Goal: Information Seeking & Learning: Understand process/instructions

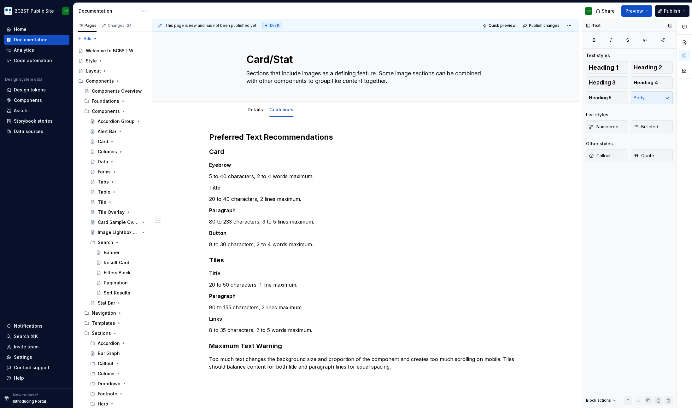
scroll to position [555, 0]
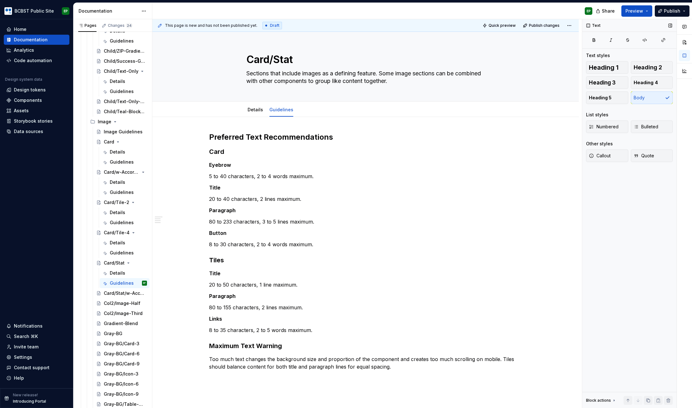
type textarea "*"
click at [635, 227] on div "Text Text styles Heading 1 Heading 2 Heading 3 Heading 4 Heading 5 Body List st…" at bounding box center [630, 213] width 94 height 389
click at [213, 260] on h3 "Tiles" at bounding box center [365, 260] width 313 height 9
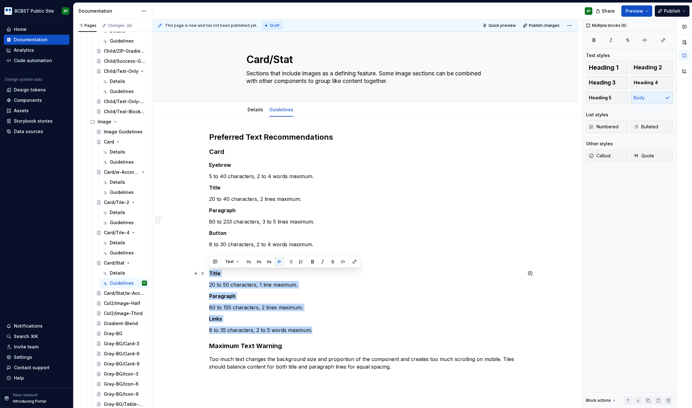
drag, startPoint x: 318, startPoint y: 330, endPoint x: 207, endPoint y: 274, distance: 124.5
click at [207, 274] on div "Preferred Text Recommendations Card Eyebrow 5 to 40 characters, 2 to 4 words ma…" at bounding box center [365, 309] width 427 height 384
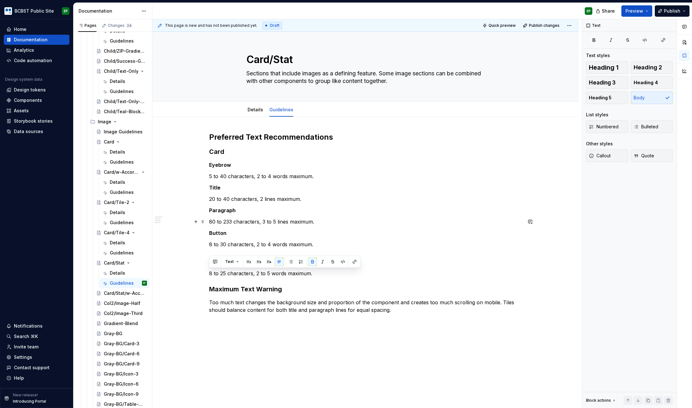
click at [383, 220] on p "80 to 233 characters, 3 to 5 lines maximum." at bounding box center [365, 222] width 313 height 8
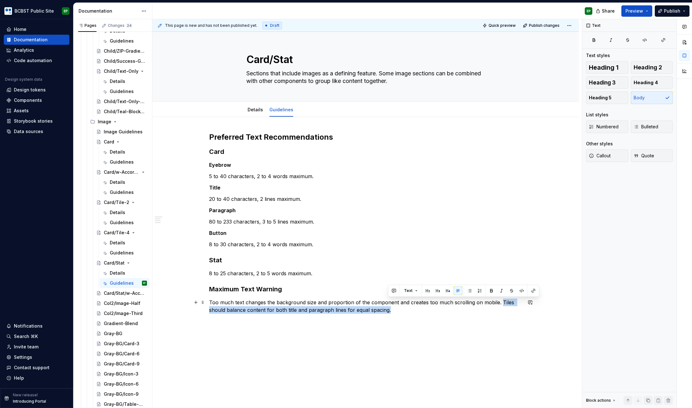
drag, startPoint x: 390, startPoint y: 312, endPoint x: 499, endPoint y: 301, distance: 109.1
click at [499, 301] on p "Too much text changes the background size and proportion of the component and c…" at bounding box center [365, 306] width 313 height 15
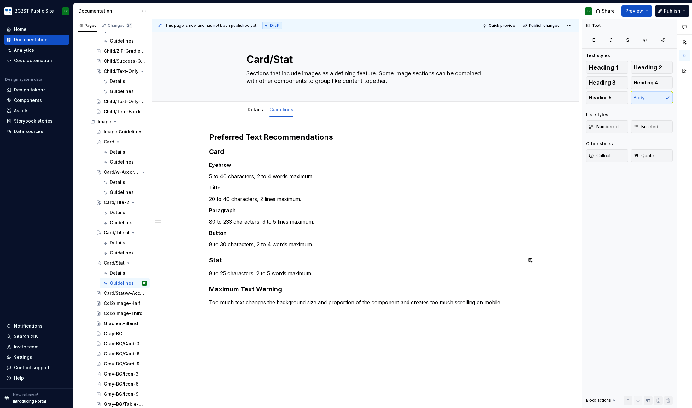
click at [380, 262] on h3 "Stat" at bounding box center [365, 260] width 313 height 9
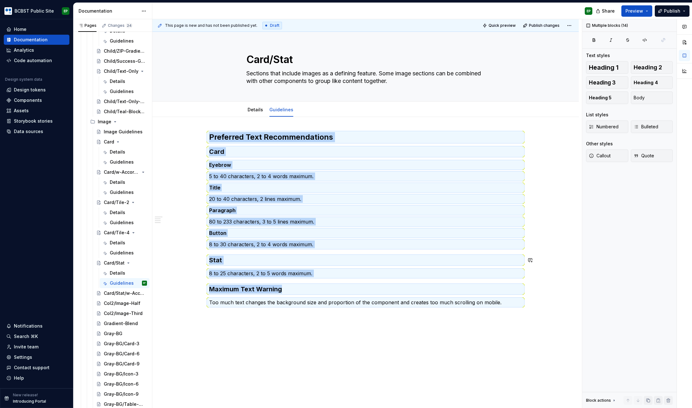
copy div "Preferred Text Recommendations Card Eyebrow 5 to 40 characters, 2 to 4 words ma…"
click at [108, 294] on div "Card/Stat/w-Accordions" at bounding box center [116, 293] width 24 height 6
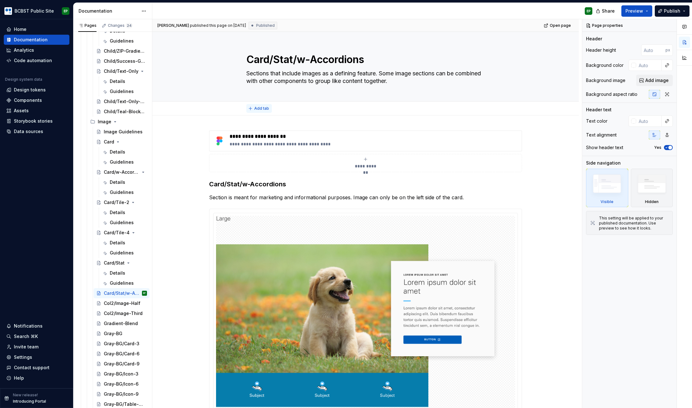
click at [263, 110] on span "Add tab" at bounding box center [261, 108] width 15 height 5
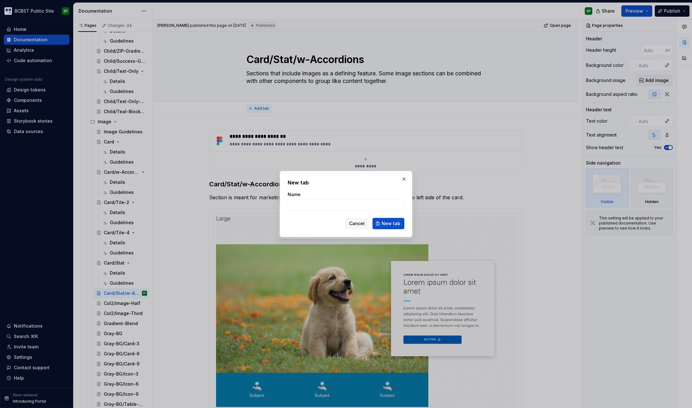
type textarea "*"
type input "D"
type textarea "*"
type input "Details"
click button "New tab" at bounding box center [389, 223] width 32 height 11
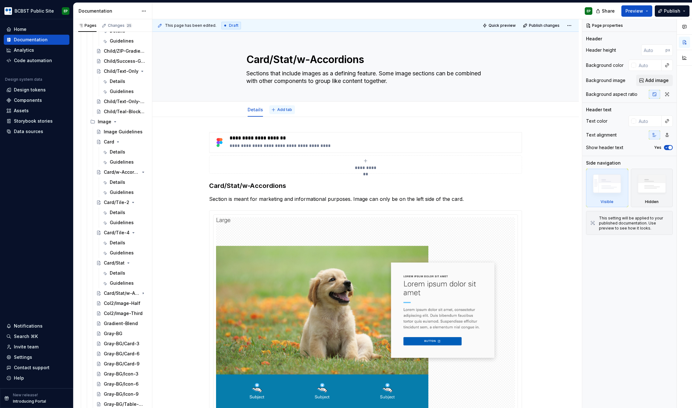
click at [285, 110] on span "Add tab" at bounding box center [284, 109] width 15 height 5
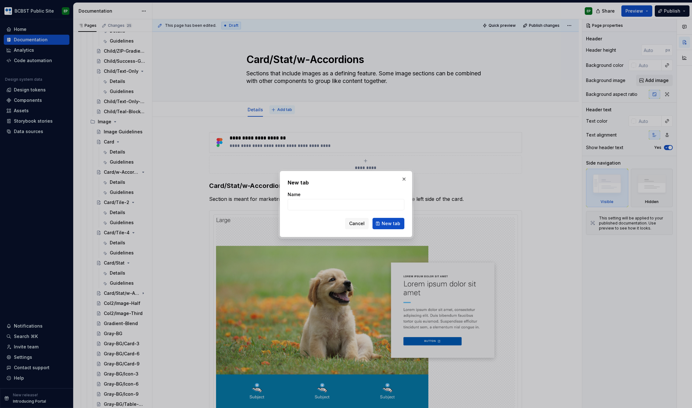
type textarea "*"
type input "Guidelines"
click button "New tab" at bounding box center [389, 223] width 32 height 11
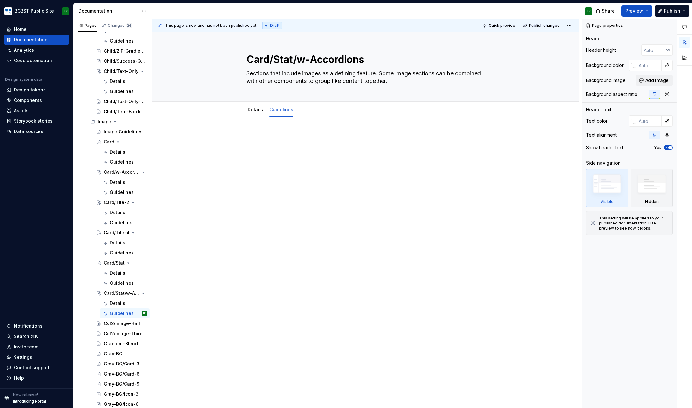
click at [310, 130] on div at bounding box center [365, 201] width 427 height 169
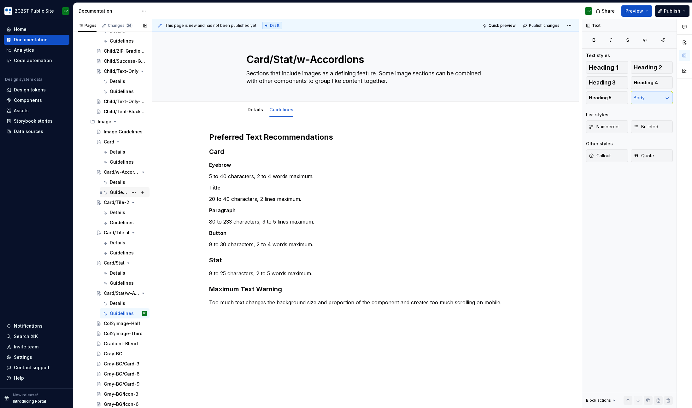
click at [121, 193] on div "Guidelines" at bounding box center [119, 192] width 18 height 6
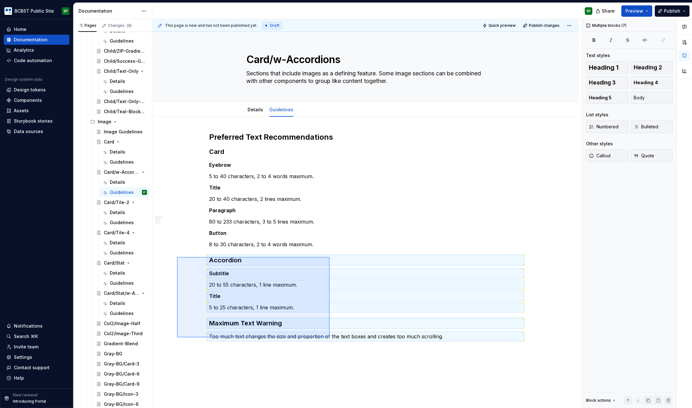
drag, startPoint x: 178, startPoint y: 258, endPoint x: 330, endPoint y: 338, distance: 171.3
click at [330, 338] on div "This page is new and has not been published yet. Draft Quick preview Publish ch…" at bounding box center [367, 213] width 430 height 389
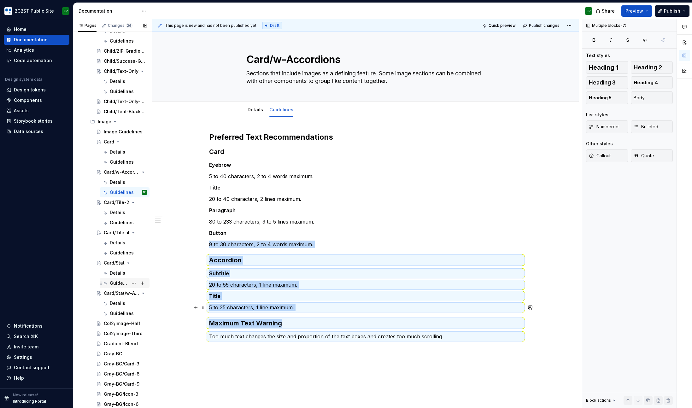
copy div "8 to 30 characters, 2 to 4 words maximum. Accordion Subtitle 20 to 55 character…"
click at [115, 311] on div "Guidelines" at bounding box center [119, 314] width 18 height 6
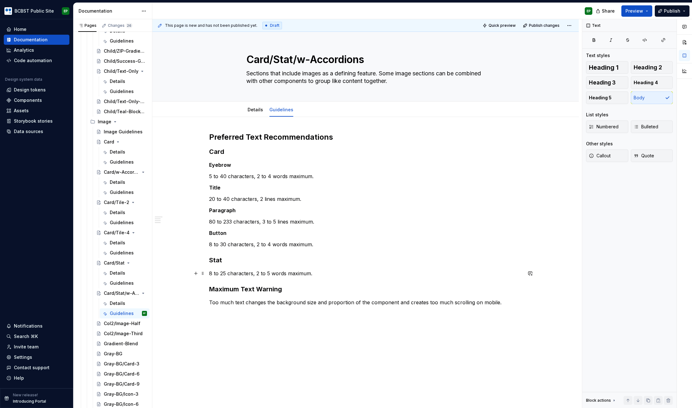
click at [359, 271] on p "8 to 25 characters, 2 to 5 words maximum." at bounding box center [365, 274] width 313 height 8
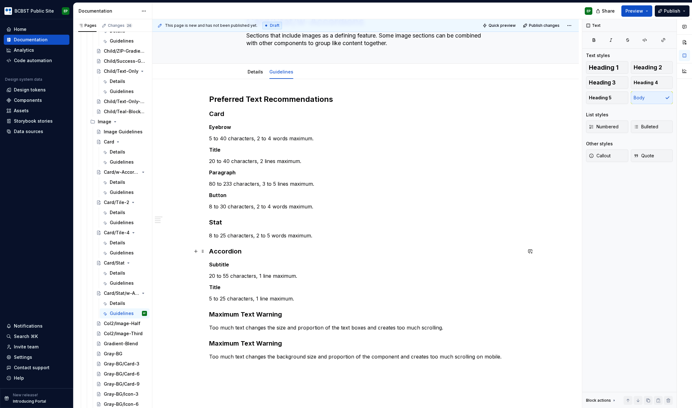
scroll to position [100, 0]
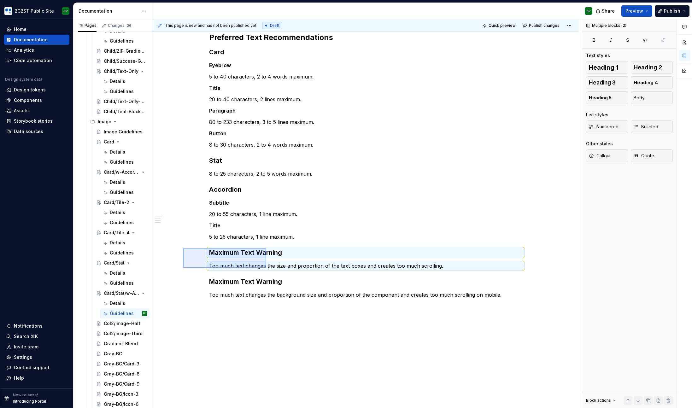
drag, startPoint x: 184, startPoint y: 249, endPoint x: 268, endPoint y: 268, distance: 86.1
click at [268, 268] on div "This page is new and has not been published yet. Draft Quick preview Publish ch…" at bounding box center [367, 213] width 430 height 389
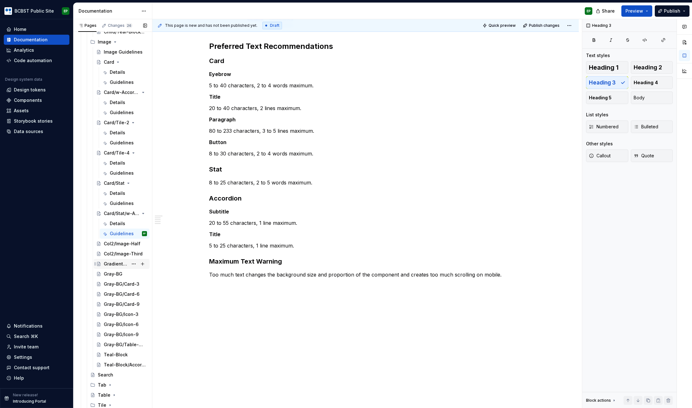
scroll to position [645, 0]
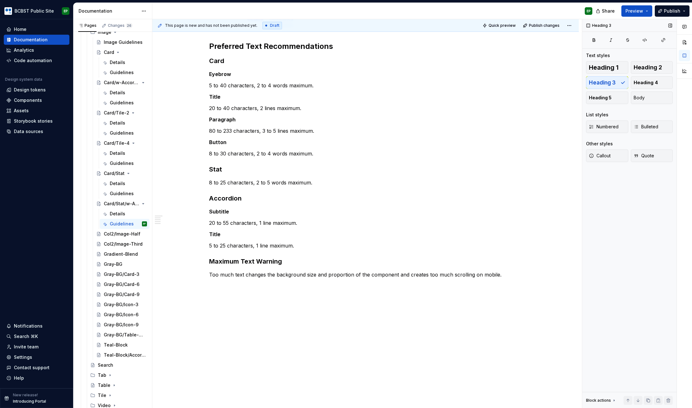
click at [627, 247] on div "Heading 3 Text styles Heading 1 Heading 2 Heading 3 Heading 4 Heading 5 Body Li…" at bounding box center [630, 213] width 94 height 389
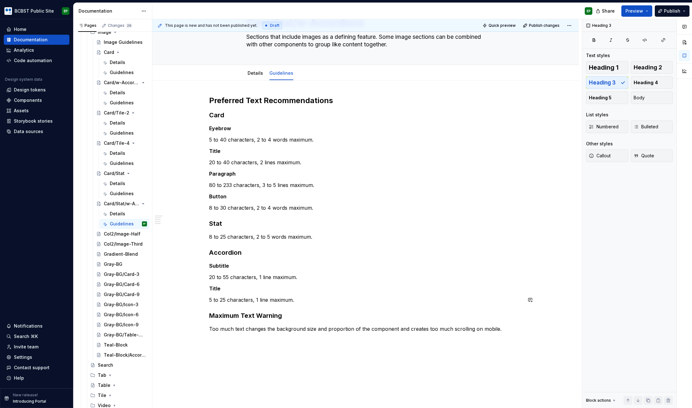
scroll to position [9, 0]
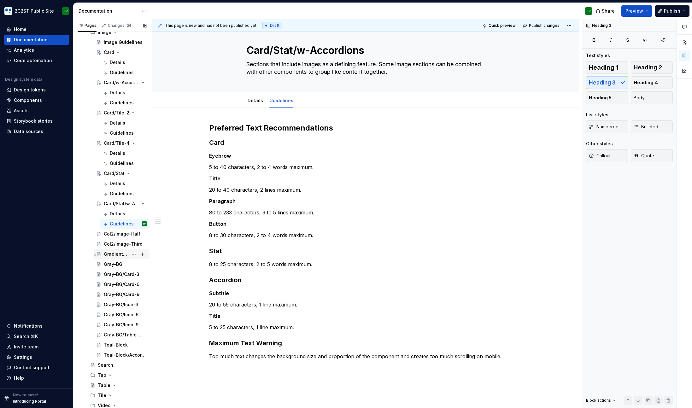
click at [112, 255] on div "Gradient-Blend" at bounding box center [116, 254] width 24 height 6
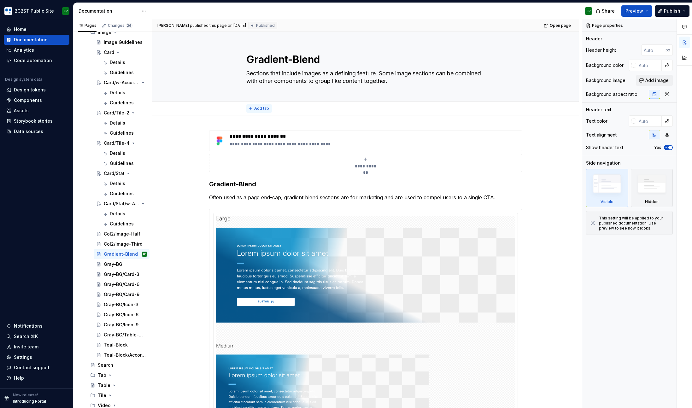
type textarea "*"
click at [257, 108] on span "Add tab" at bounding box center [261, 108] width 15 height 5
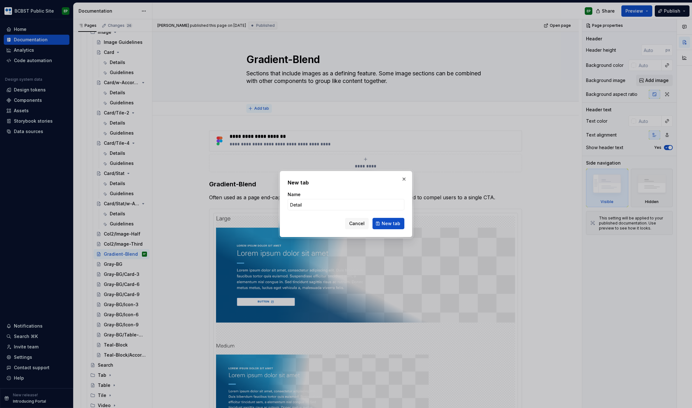
type input "Details"
click button "New tab" at bounding box center [389, 223] width 32 height 11
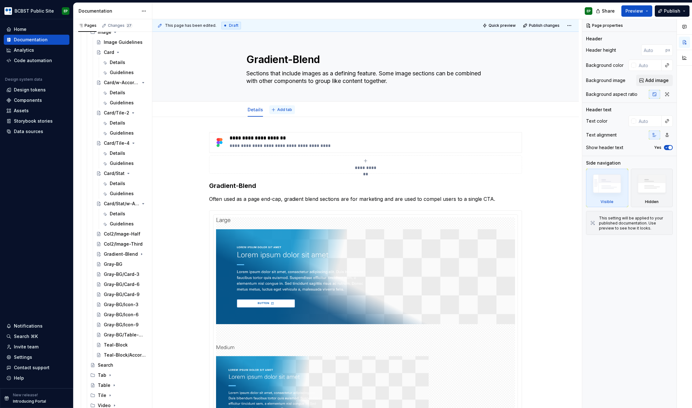
click at [282, 111] on span "Add tab" at bounding box center [284, 109] width 15 height 5
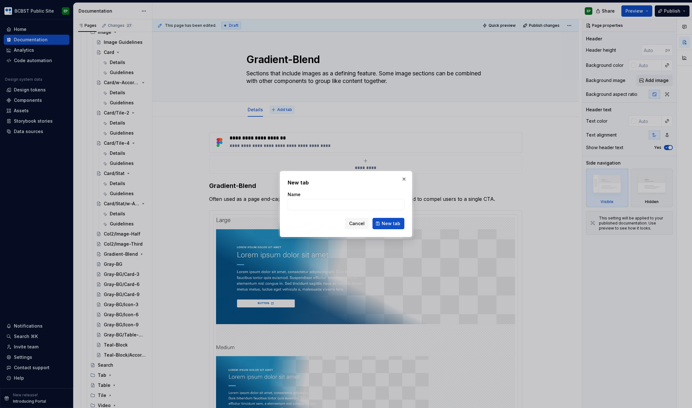
type textarea "*"
type input "Guidelines"
click button "New tab" at bounding box center [389, 223] width 32 height 11
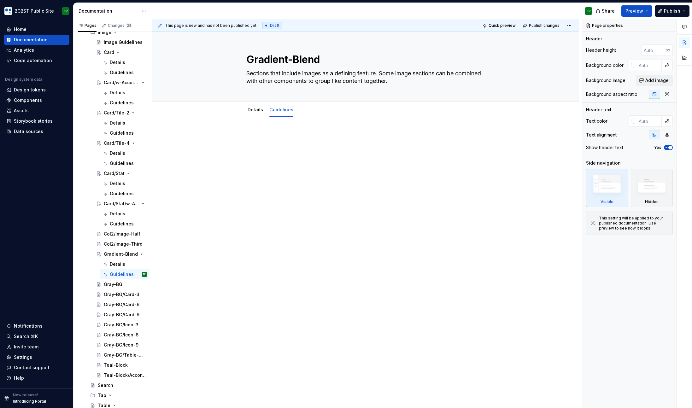
click at [331, 171] on div at bounding box center [365, 201] width 427 height 169
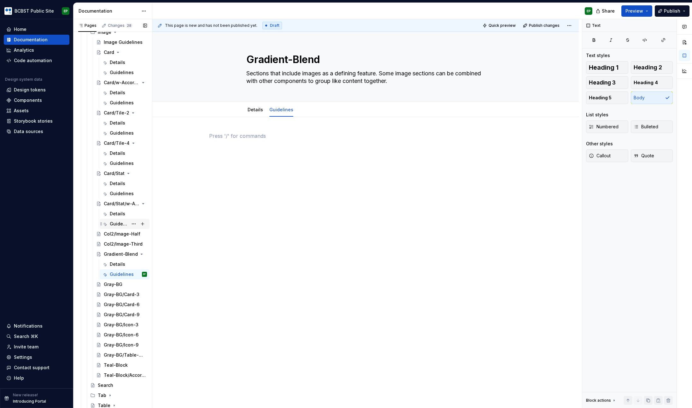
click at [118, 223] on div "Guidelines" at bounding box center [119, 224] width 18 height 6
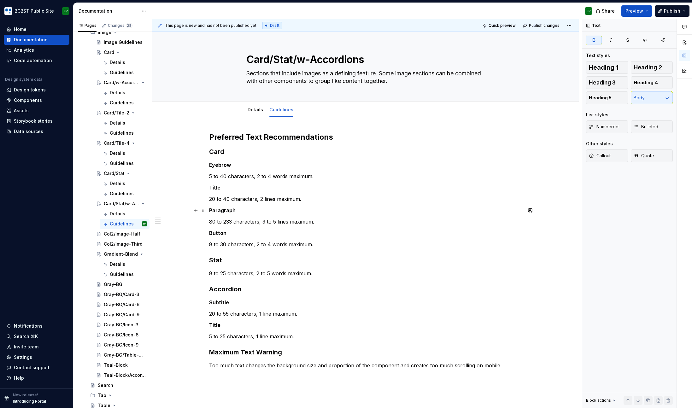
click at [370, 208] on p "Paragraph" at bounding box center [365, 211] width 313 height 8
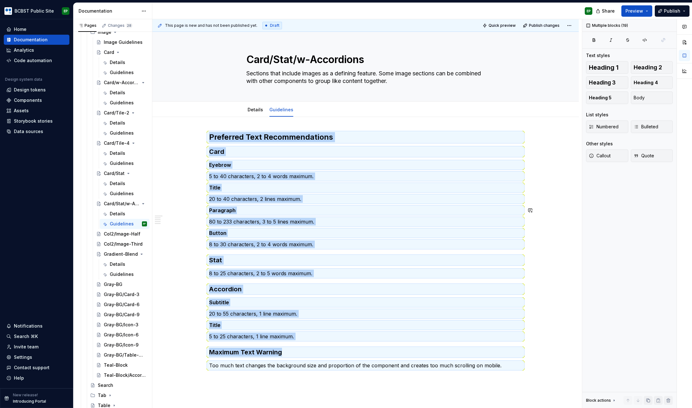
copy div "Preferred Text Recommendations Card Eyebrow 5 to 40 characters, 2 to 4 words ma…"
click at [113, 275] on div "Guidelines" at bounding box center [119, 274] width 18 height 6
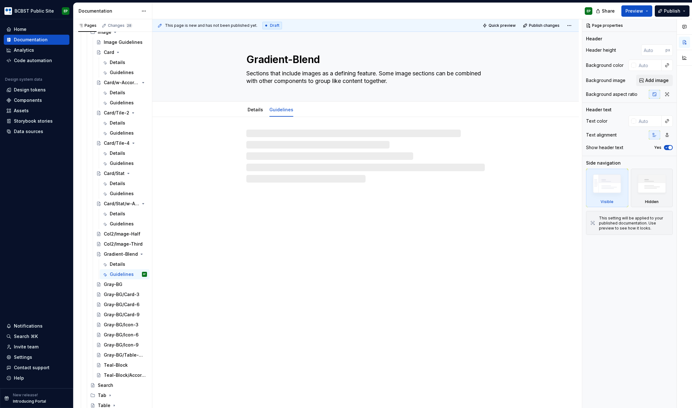
click at [308, 188] on div "Gradient-Blend Sections that include images as a defining feature. Some image s…" at bounding box center [365, 220] width 427 height 377
type textarea "*"
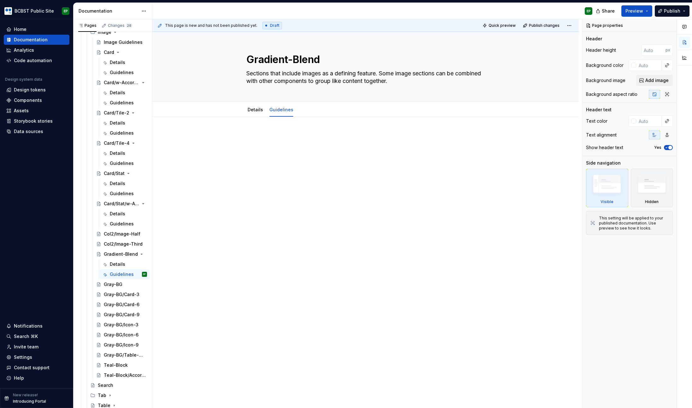
click at [307, 175] on div at bounding box center [365, 201] width 427 height 169
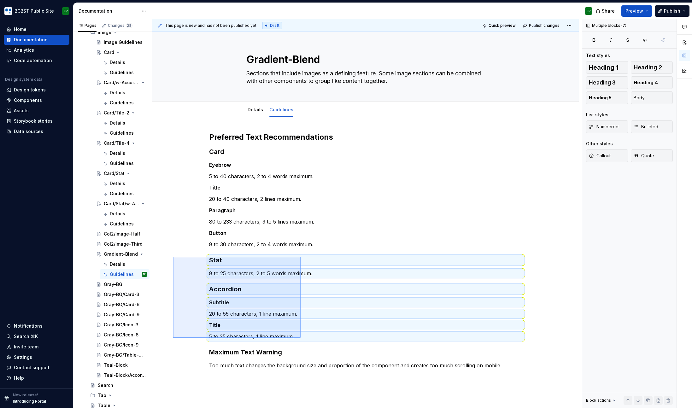
drag, startPoint x: 173, startPoint y: 257, endPoint x: 302, endPoint y: 339, distance: 152.8
click at [302, 339] on div "This page is new and has not been published yet. Draft Quick preview Publish ch…" at bounding box center [367, 213] width 430 height 389
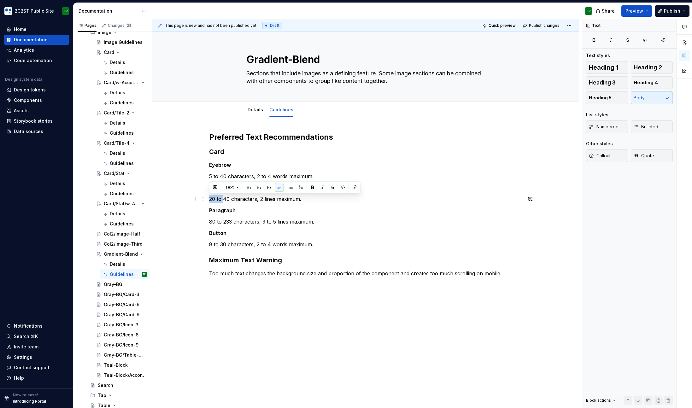
drag, startPoint x: 210, startPoint y: 199, endPoint x: 223, endPoint y: 199, distance: 13.6
click at [223, 199] on p "20 to 40 characters, 2 lines maximum." at bounding box center [365, 199] width 313 height 8
click at [247, 200] on p "40 characters, 2 lines maximum." at bounding box center [365, 199] width 313 height 8
click at [227, 222] on p "80 to 233 characters, 3 to 5 lines maximum." at bounding box center [365, 222] width 313 height 8
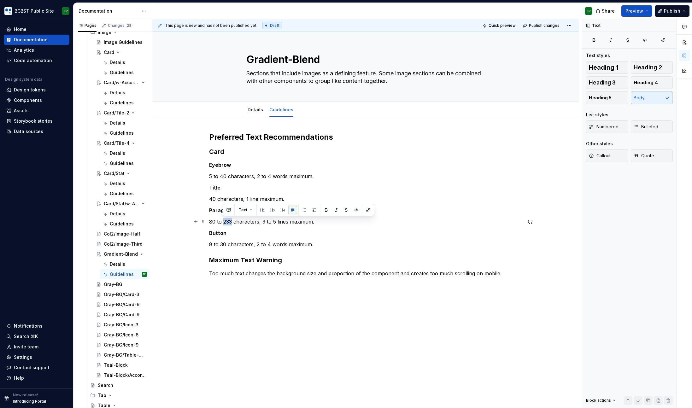
click at [227, 222] on p "80 to 233 characters, 3 to 5 lines maximum." at bounding box center [365, 222] width 313 height 8
click at [274, 222] on p "80 to 210 characters, 3 to 5 lines maximum." at bounding box center [365, 222] width 313 height 8
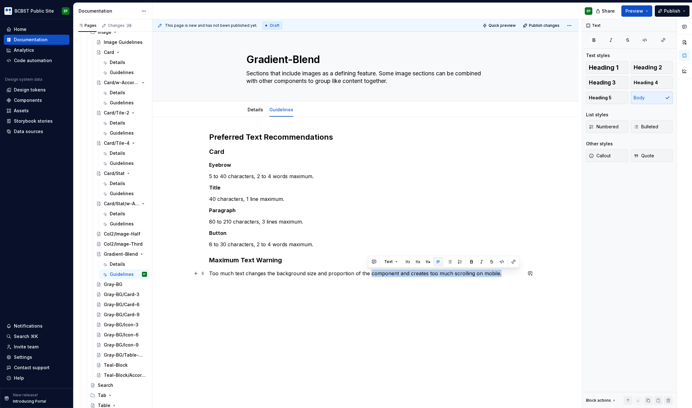
drag, startPoint x: 501, startPoint y: 274, endPoint x: 369, endPoint y: 271, distance: 132.6
click at [369, 271] on p "Too much text changes the background size and proportion of the component and c…" at bounding box center [365, 274] width 313 height 8
click at [119, 284] on div "Gray-BG" at bounding box center [113, 285] width 19 height 6
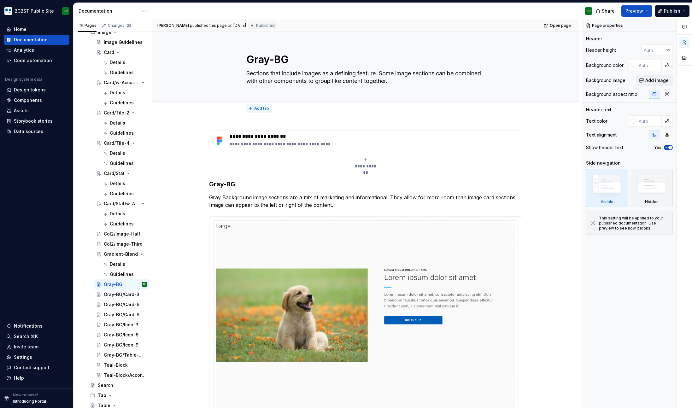
click at [261, 109] on span "Add tab" at bounding box center [261, 108] width 15 height 5
type textarea "*"
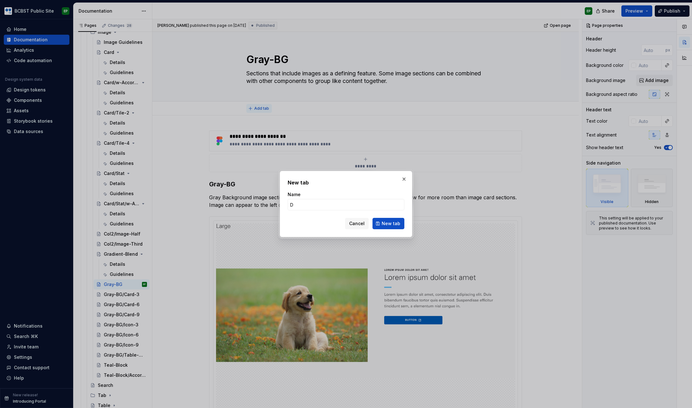
type input "De"
type textarea "*"
type input "Deta"
type textarea "*"
type input "Detail"
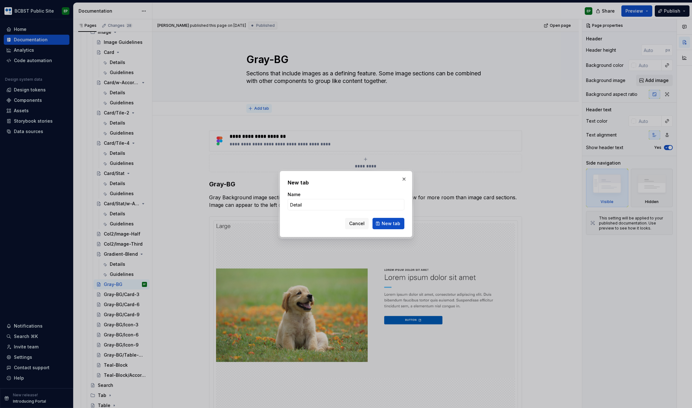
type textarea "*"
type input "Details"
click button "New tab" at bounding box center [389, 223] width 32 height 11
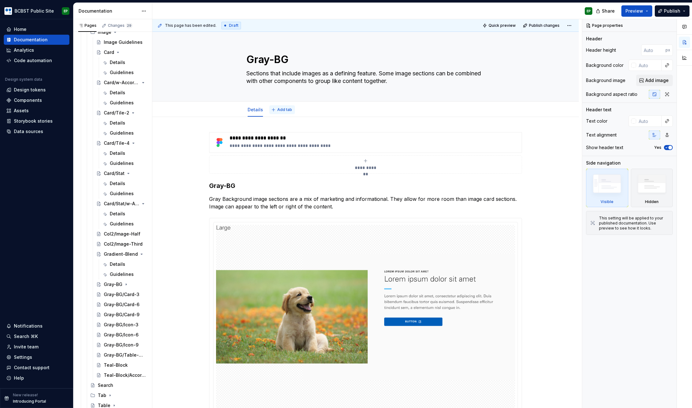
click at [280, 112] on span "Add tab" at bounding box center [284, 109] width 15 height 5
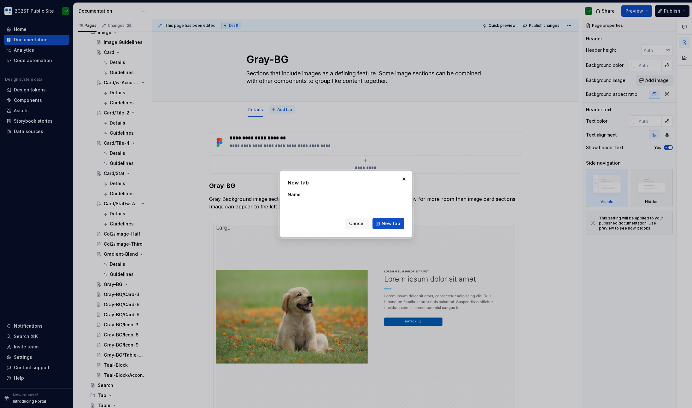
type textarea "*"
type input "Guidelines"
click button "New tab" at bounding box center [389, 223] width 32 height 11
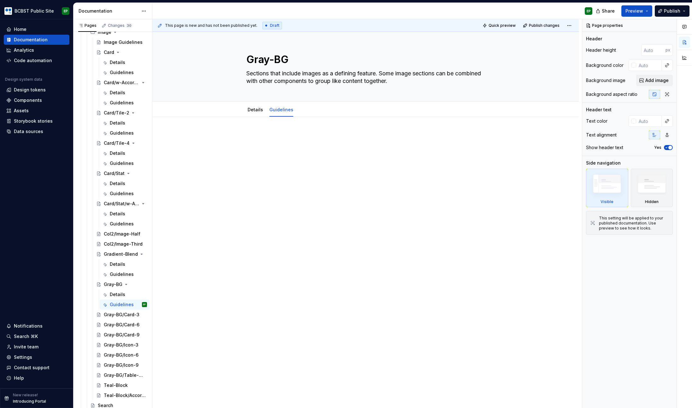
click at [254, 134] on p at bounding box center [365, 136] width 313 height 8
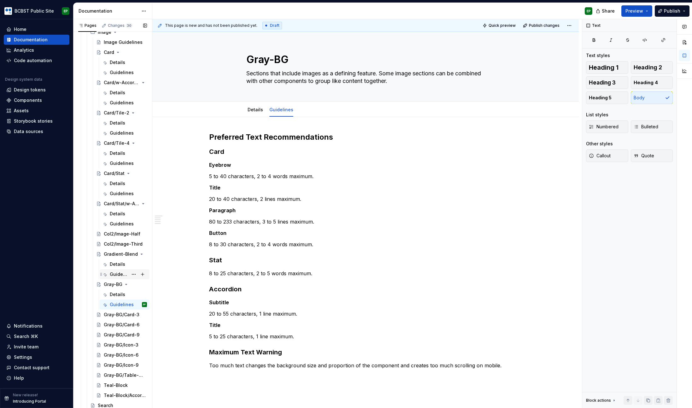
click at [119, 273] on div "Guidelines" at bounding box center [119, 274] width 18 height 6
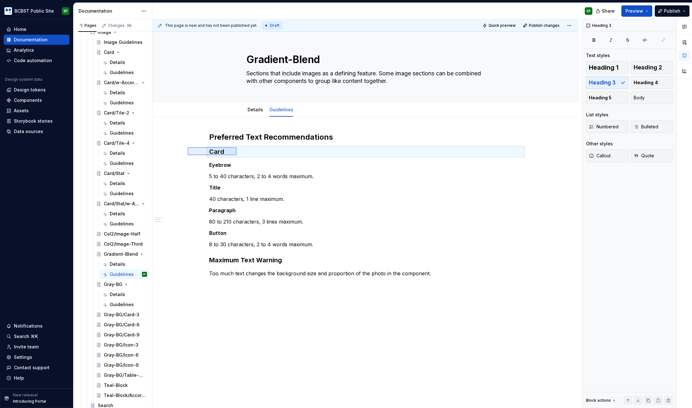
drag, startPoint x: 188, startPoint y: 147, endPoint x: 238, endPoint y: 155, distance: 50.8
click at [238, 155] on div "This page is new and has not been published yet. Draft Quick preview Publish ch…" at bounding box center [367, 213] width 430 height 389
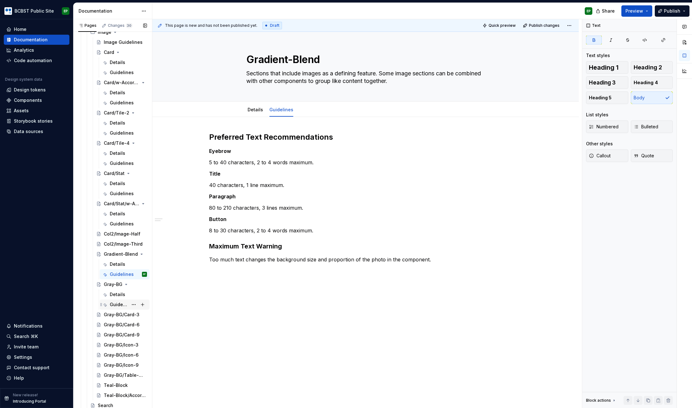
click at [111, 304] on div "Guidelines" at bounding box center [119, 305] width 18 height 6
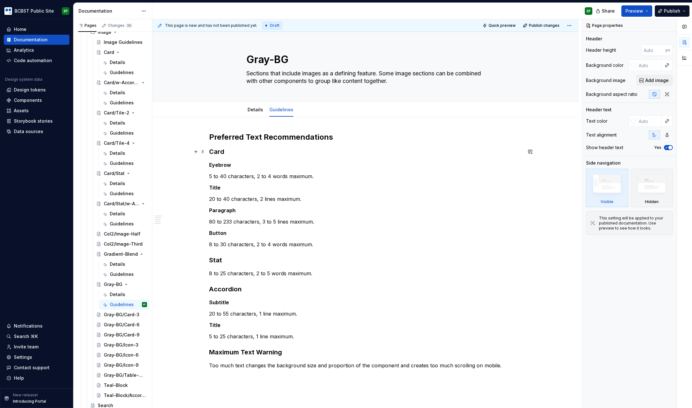
type textarea "*"
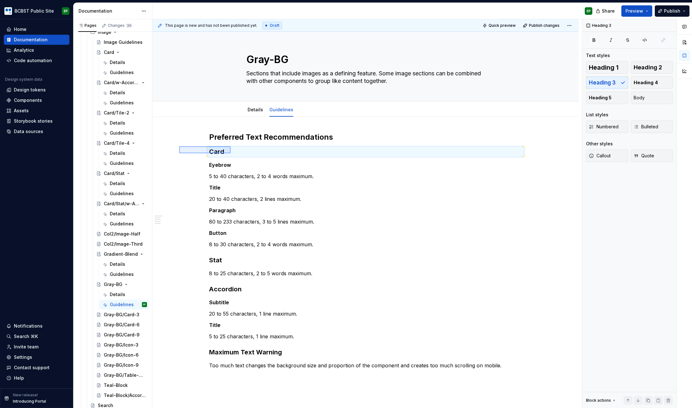
drag, startPoint x: 182, startPoint y: 147, endPoint x: 231, endPoint y: 153, distance: 49.1
click at [231, 153] on div "This page is new and has not been published yet. Draft Quick preview Publish ch…" at bounding box center [367, 213] width 430 height 389
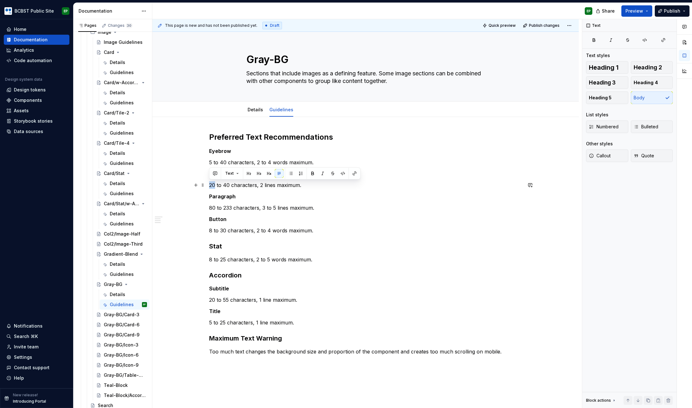
drag, startPoint x: 210, startPoint y: 185, endPoint x: 215, endPoint y: 185, distance: 4.7
click at [215, 185] on p "20 to 40 characters, 2 lines maximum." at bounding box center [365, 185] width 313 height 8
drag, startPoint x: 223, startPoint y: 185, endPoint x: 229, endPoint y: 184, distance: 5.1
click at [229, 184] on p "40 to 40 characters, 2 lines maximum." at bounding box center [365, 185] width 313 height 8
click at [229, 208] on p "80 to 233 characters, 3 to 5 lines maximum." at bounding box center [365, 208] width 313 height 8
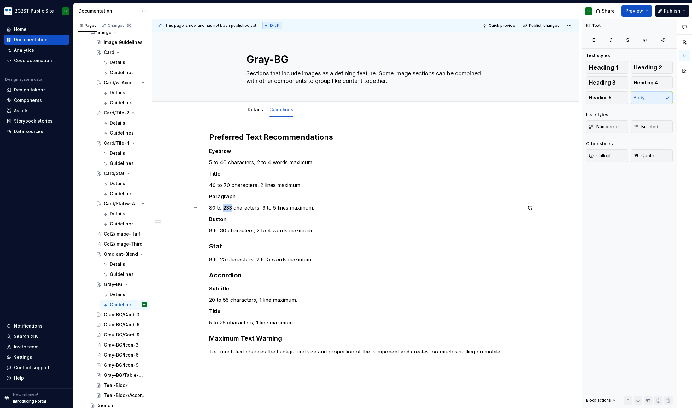
click at [229, 208] on p "80 to 233 characters, 3 to 5 lines maximum." at bounding box center [365, 208] width 313 height 8
click at [273, 206] on p "80 to 210 characters, 3 to 5 lines maximum." at bounding box center [365, 208] width 313 height 8
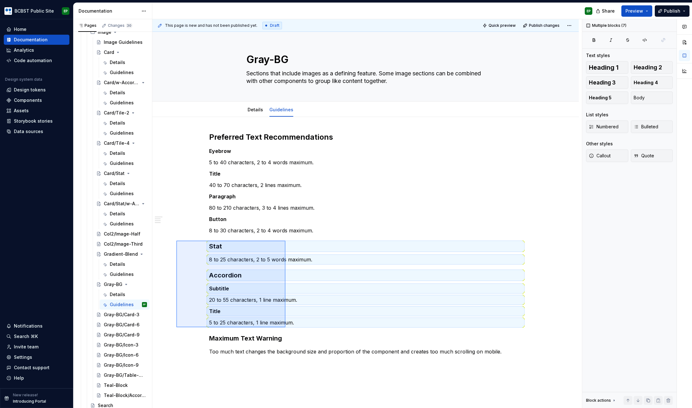
drag, startPoint x: 176, startPoint y: 241, endPoint x: 286, endPoint y: 328, distance: 139.7
click at [286, 328] on div "This page is new and has not been published yet. Draft Quick preview Publish ch…" at bounding box center [367, 213] width 430 height 389
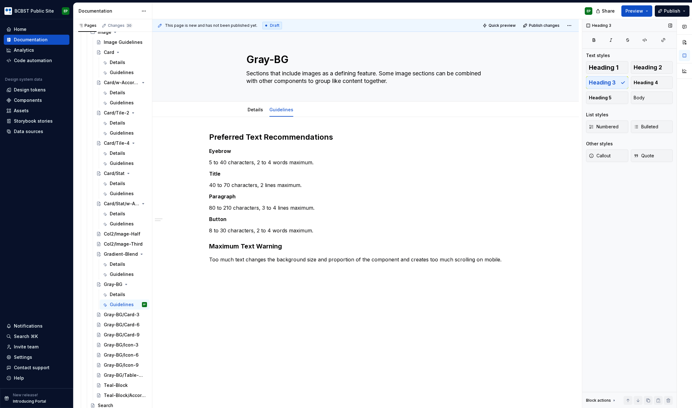
click at [643, 243] on div "Heading 3 Text styles Heading 1 Heading 2 Heading 3 Heading 4 Heading 5 Body Li…" at bounding box center [630, 213] width 94 height 389
click at [650, 219] on div "Heading 3 Text styles Heading 1 Heading 2 Heading 3 Heading 4 Heading 5 Body Li…" at bounding box center [630, 213] width 94 height 389
click at [609, 240] on div "Heading 3 Text styles Heading 1 Heading 2 Heading 3 Heading 4 Heading 5 Body Li…" at bounding box center [630, 213] width 94 height 389
click at [605, 202] on div "Heading 3 Text styles Heading 1 Heading 2 Heading 3 Heading 4 Heading 5 Body Li…" at bounding box center [630, 213] width 94 height 389
